Goal: Task Accomplishment & Management: Manage account settings

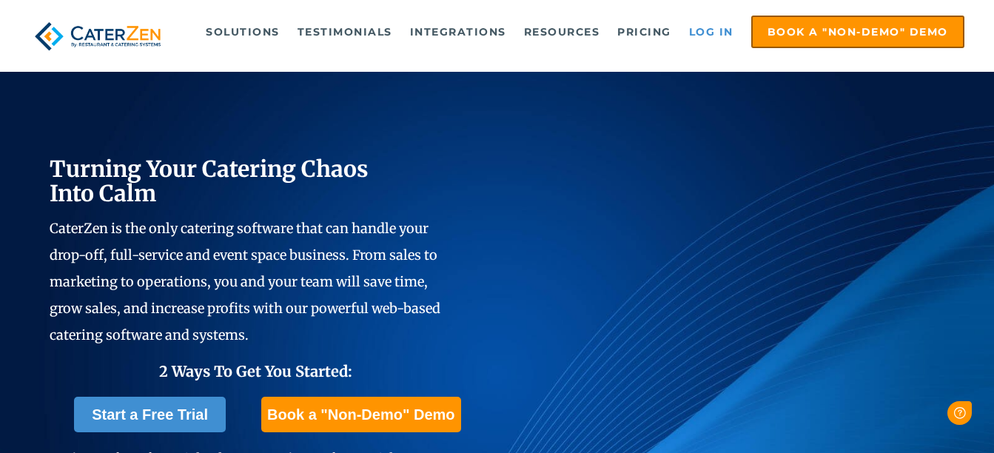
click at [731, 26] on link "Log in" at bounding box center [711, 32] width 59 height 30
click at [703, 42] on link "Log in" at bounding box center [711, 32] width 59 height 30
click at [720, 16] on ul "Solutions Catering CRM Catering Sales Catering Management Catering Marketing Ca…" at bounding box center [577, 32] width 775 height 33
click at [720, 27] on link "Log in" at bounding box center [711, 32] width 59 height 30
